Goal: Task Accomplishment & Management: Complete application form

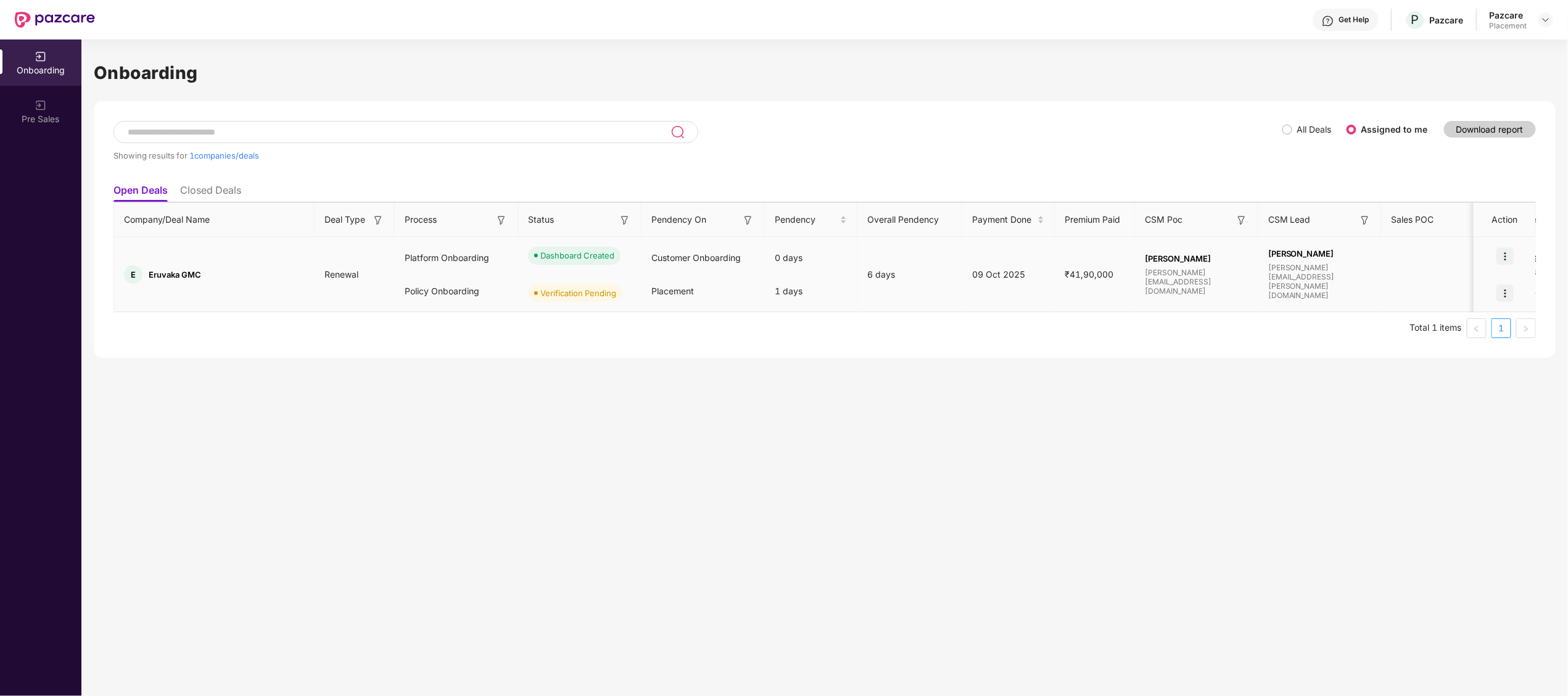
click at [1507, 291] on img at bounding box center [1505, 292] width 17 height 17
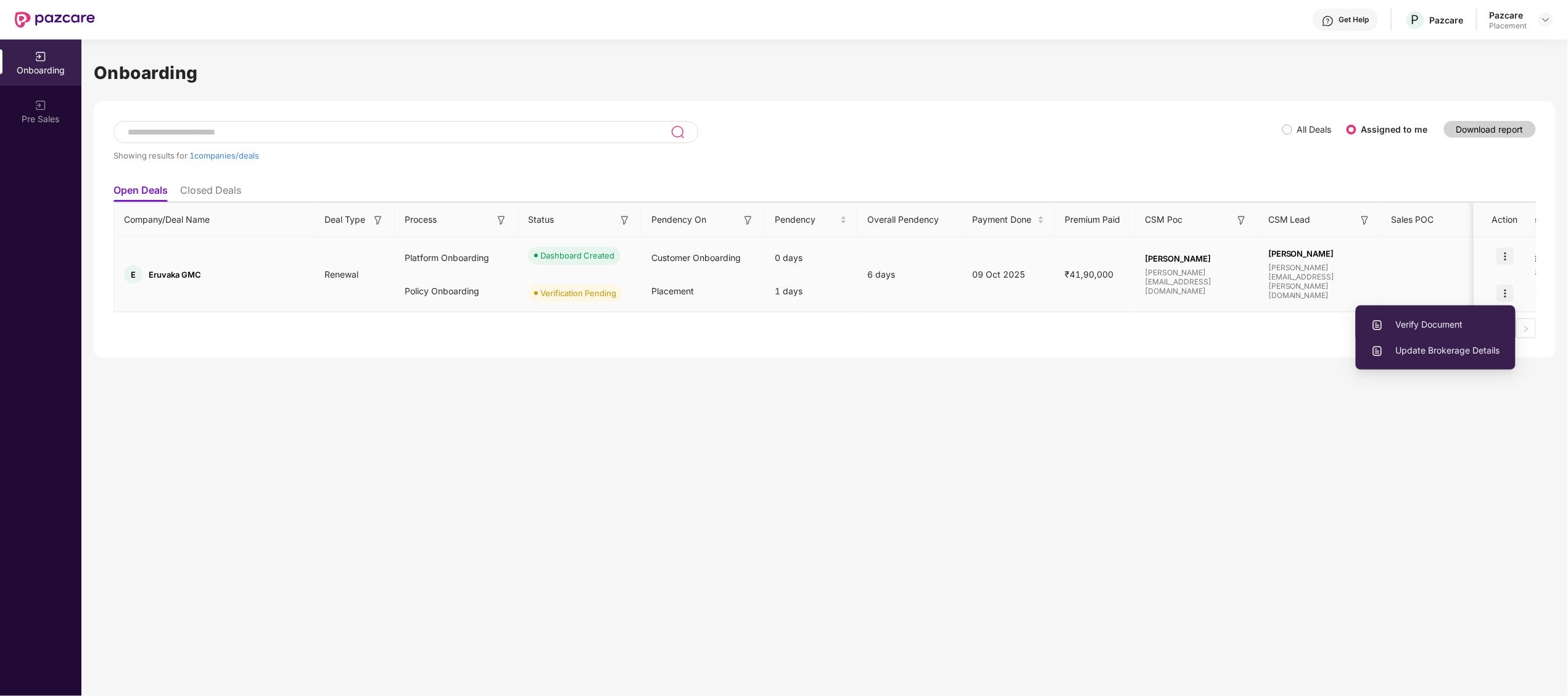
click at [1434, 319] on span "Verify Document" at bounding box center [1436, 324] width 129 height 14
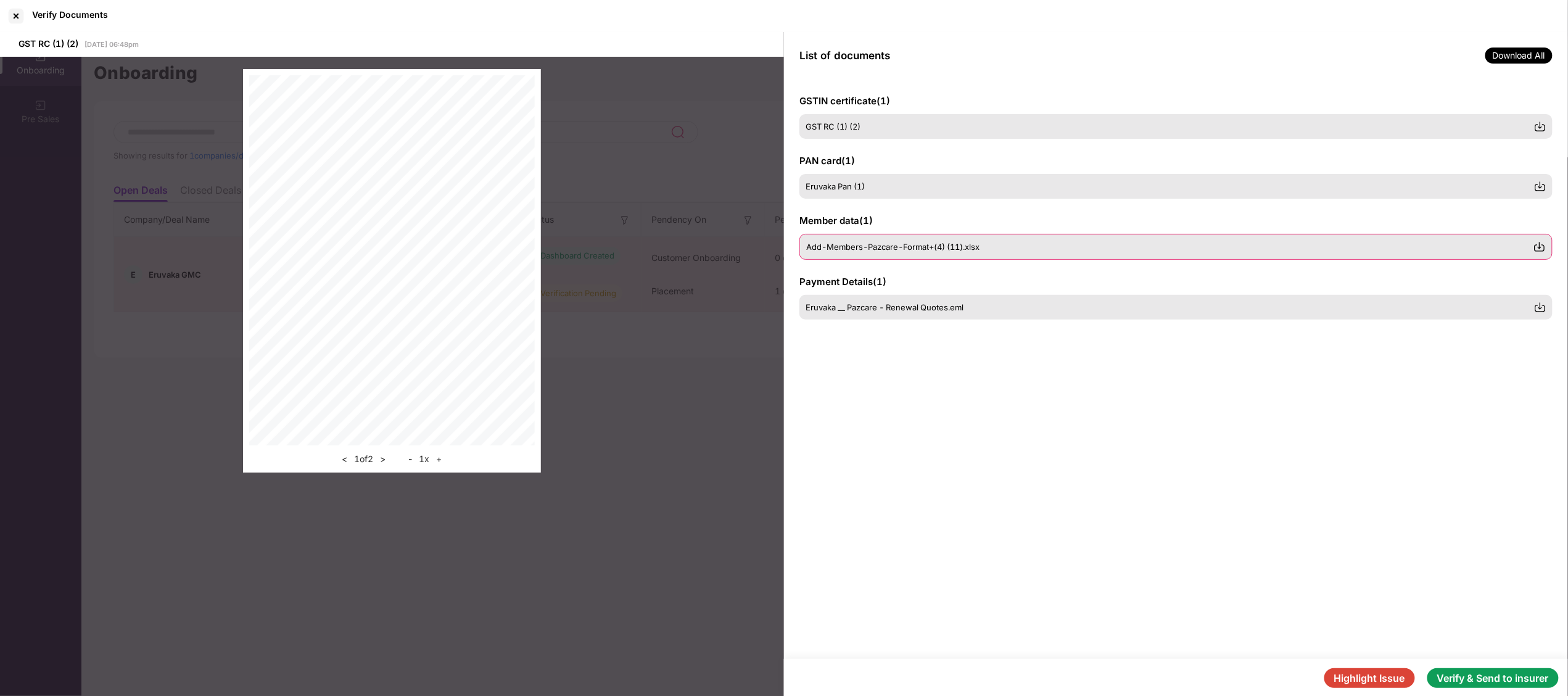
click at [1540, 246] on img at bounding box center [1540, 247] width 12 height 12
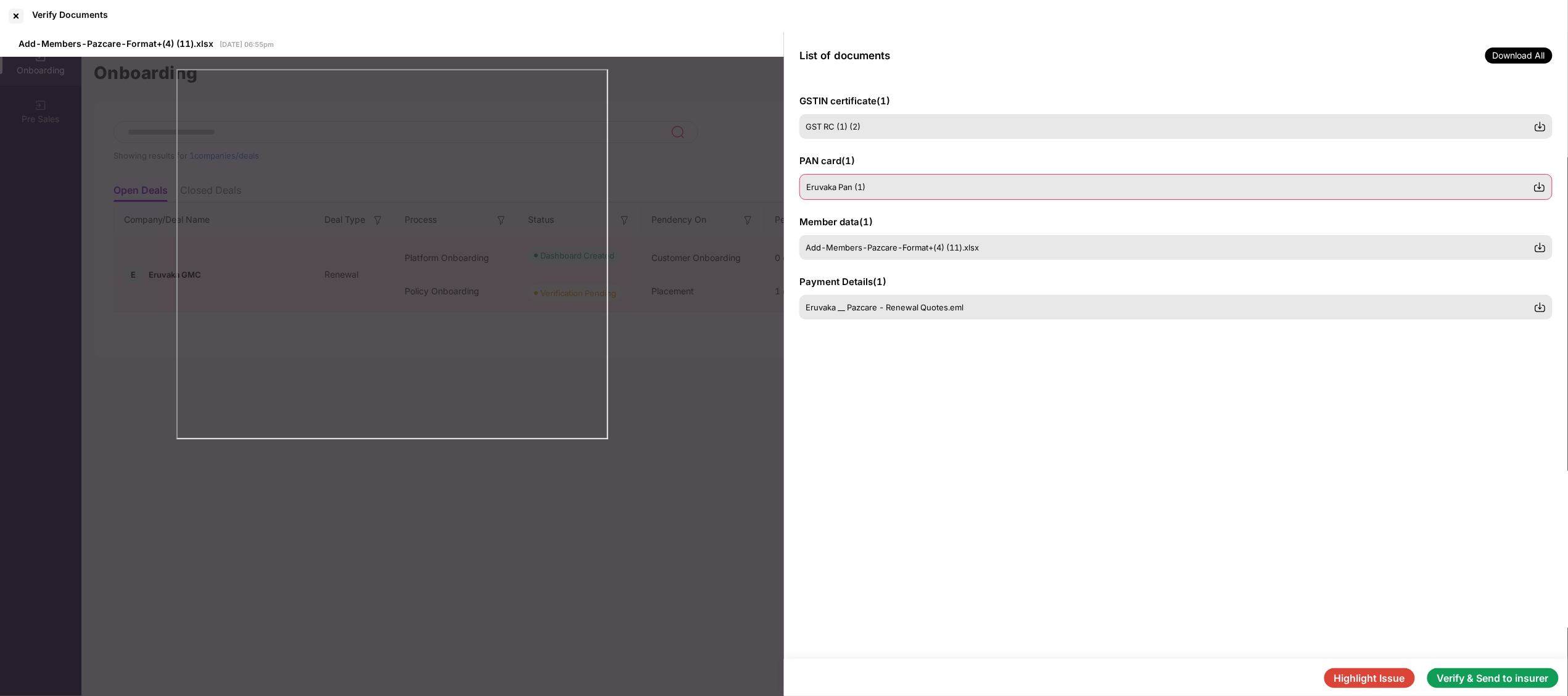
click at [1540, 190] on img at bounding box center [1540, 186] width 12 height 12
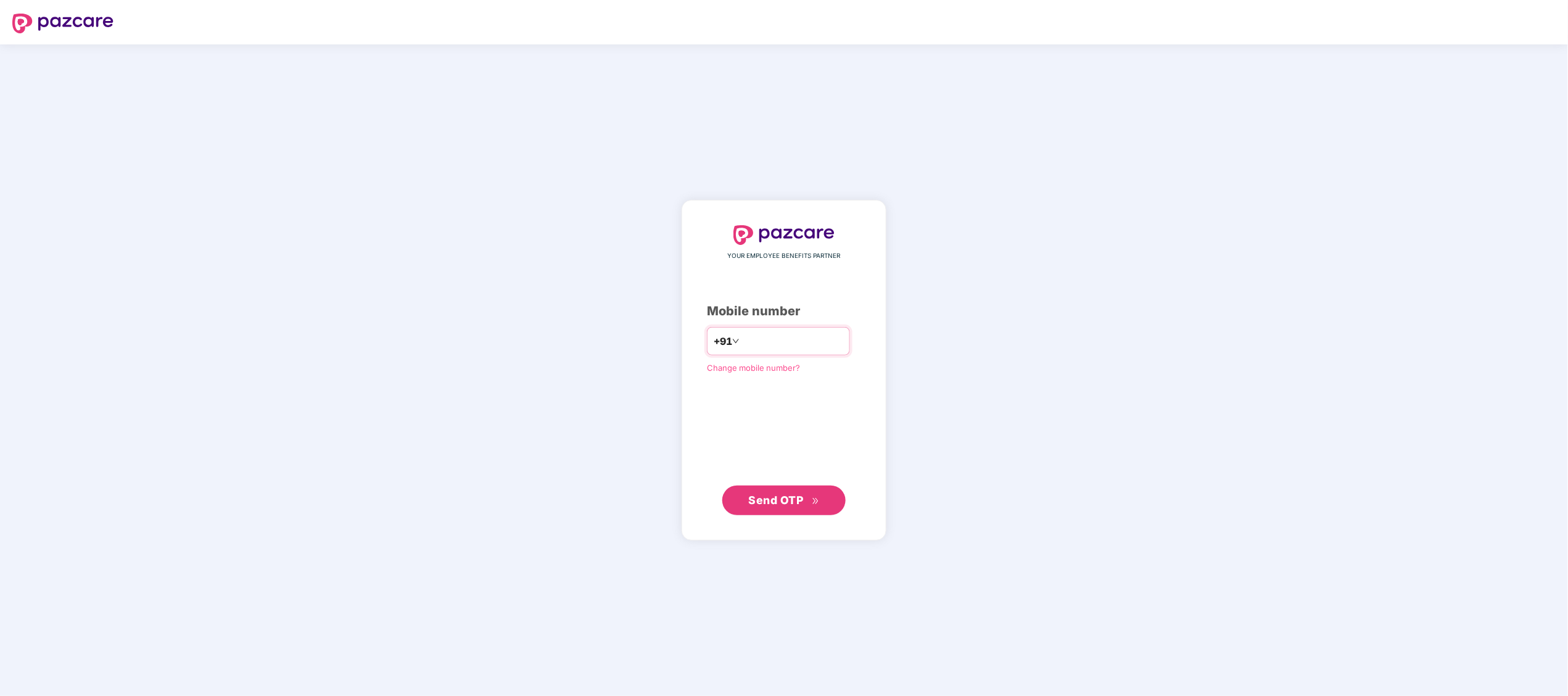
type input "**********"
click at [754, 502] on span "Send OTP" at bounding box center [776, 500] width 55 height 13
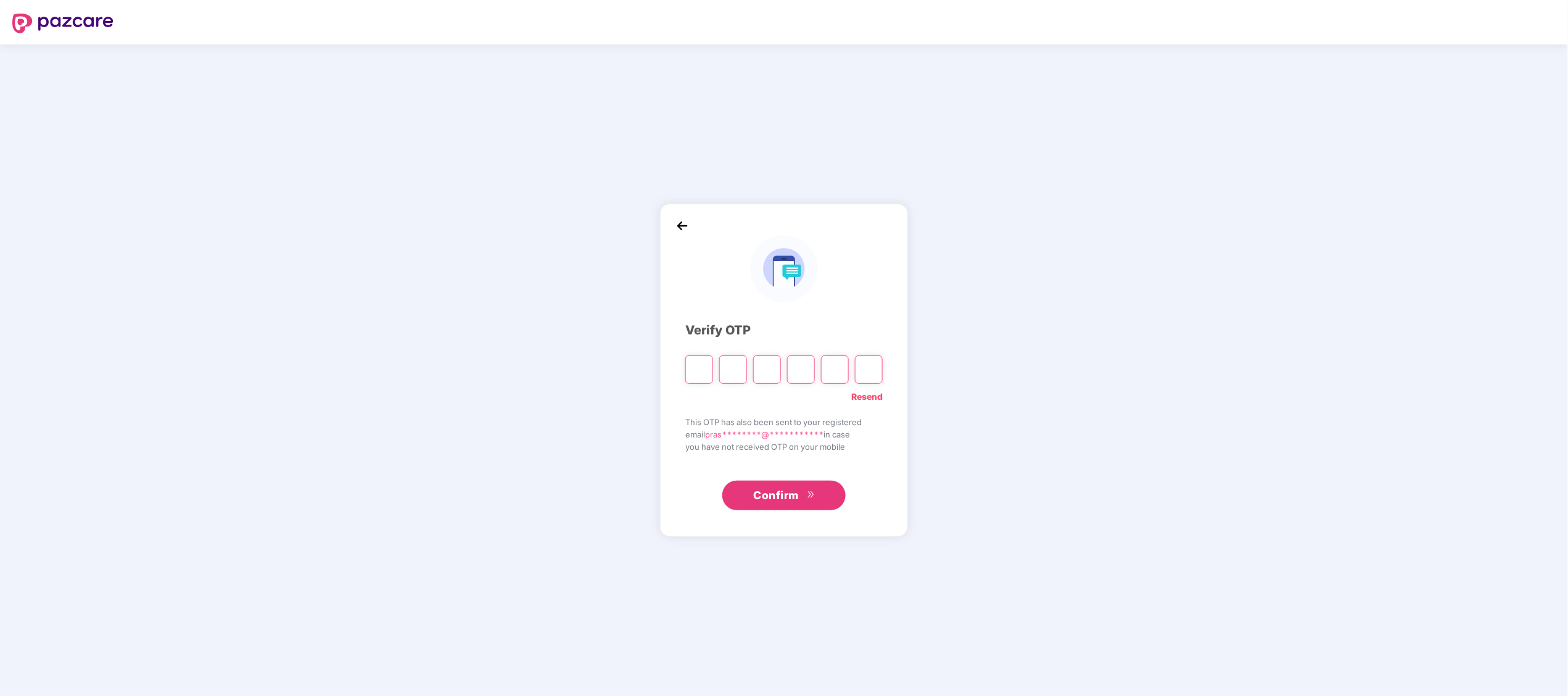
type input "*"
click at [706, 367] on input "*" at bounding box center [699, 369] width 28 height 29
